Goal: Task Accomplishment & Management: Use online tool/utility

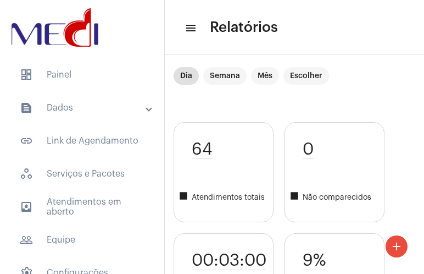
scroll to position [2502, 0]
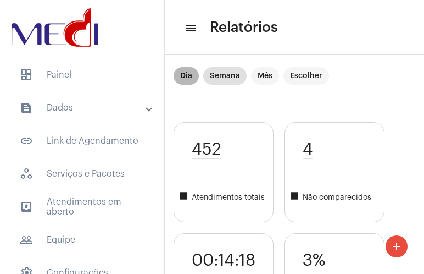
click at [185, 73] on mat-chip "Dia" at bounding box center [186, 76] width 25 height 18
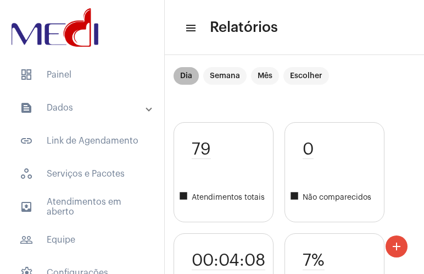
click at [185, 73] on mat-chip "Dia" at bounding box center [186, 76] width 25 height 18
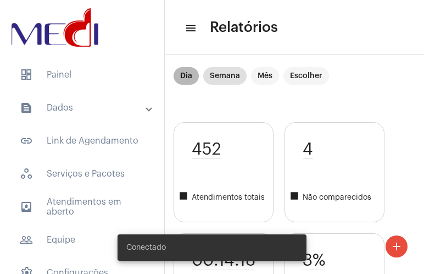
click at [179, 77] on mat-chip "Dia" at bounding box center [186, 76] width 25 height 18
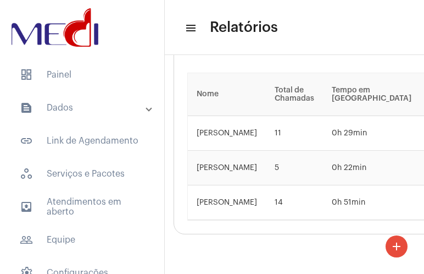
scroll to position [2502, 0]
